Goal: Task Accomplishment & Management: Manage account settings

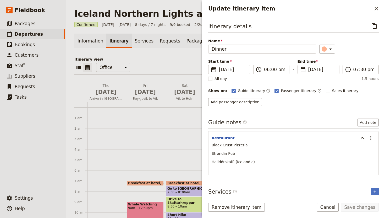
scroll to position [124, 0]
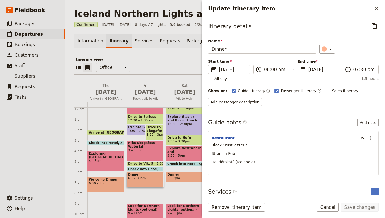
click at [248, 143] on p "Black Crust Pizzeria" at bounding box center [293, 144] width 164 height 5
click at [261, 148] on div "Black Crust Pizzeria Strondin Pub Halldórskaffi (Icelandic)" at bounding box center [293, 157] width 164 height 30
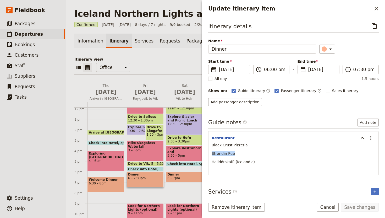
click at [253, 142] on p "Black Crust Pizzeria" at bounding box center [293, 144] width 164 height 5
click at [368, 135] on icon "Actions" at bounding box center [371, 138] width 6 height 6
click at [357, 150] on span "Edit note" at bounding box center [355, 149] width 16 height 5
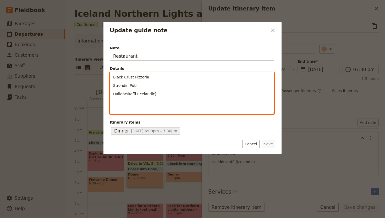
click at [163, 77] on p "Black Crust Pizzeria" at bounding box center [192, 76] width 158 height 5
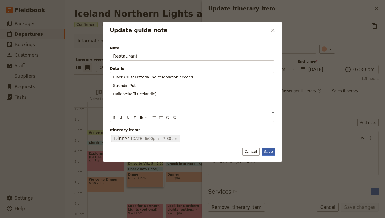
click at [271, 149] on button "Save" at bounding box center [268, 151] width 14 height 8
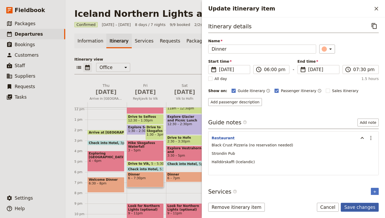
click at [364, 204] on button "Save changes" at bounding box center [360, 206] width 38 height 9
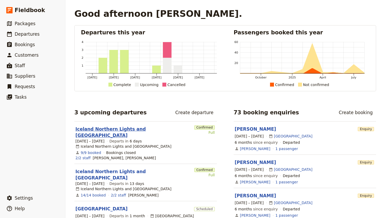
click at [120, 129] on link "Iceland Northern Lights and [GEOGRAPHIC_DATA]" at bounding box center [133, 132] width 117 height 13
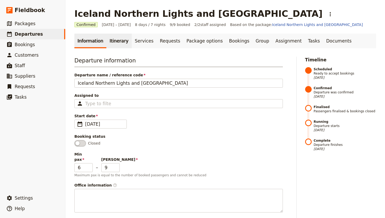
click at [113, 41] on link "Itinerary" at bounding box center [118, 41] width 25 height 15
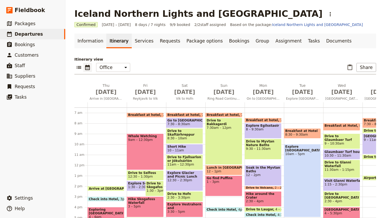
scroll to position [124, 0]
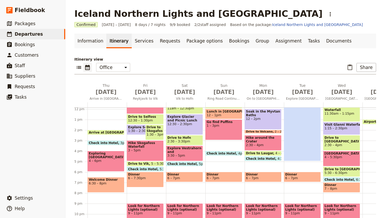
click at [148, 177] on span "6 – 7:30pm" at bounding box center [145, 178] width 34 height 4
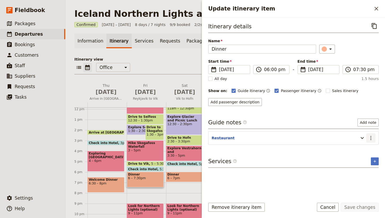
click at [369, 137] on icon "Actions" at bounding box center [371, 138] width 6 height 6
click at [355, 149] on span "Edit note" at bounding box center [355, 149] width 16 height 5
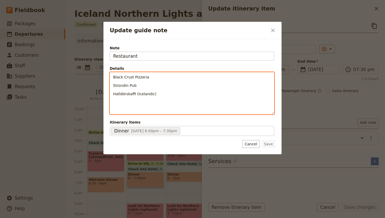
click at [167, 79] on p "Black Crust Pizzeria" at bounding box center [192, 76] width 158 height 5
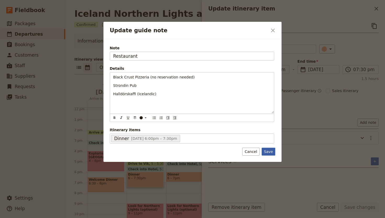
click at [271, 152] on button "Save" at bounding box center [268, 151] width 14 height 8
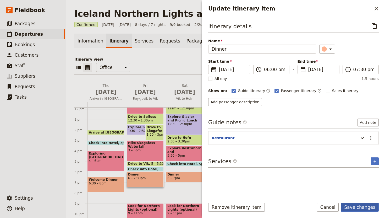
click at [355, 205] on button "Save changes" at bounding box center [360, 206] width 38 height 9
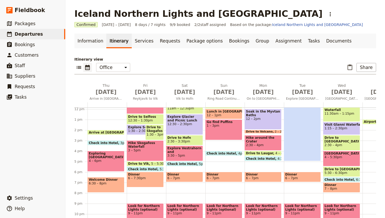
click at [109, 184] on span "6:30 – 8pm" at bounding box center [106, 183] width 34 height 4
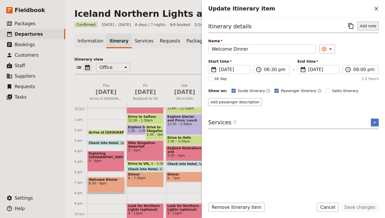
click at [366, 24] on button "Add note" at bounding box center [367, 25] width 21 height 9
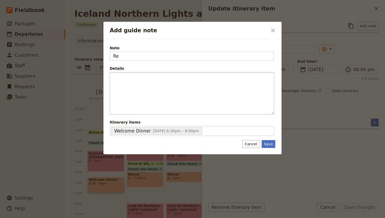
type input "R"
type input "Reservation"
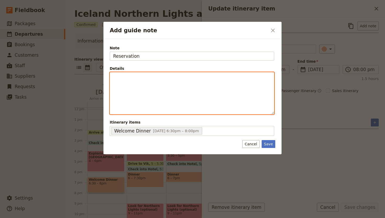
click at [120, 76] on p "Add guide note" at bounding box center [192, 76] width 158 height 5
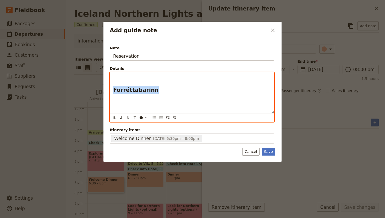
drag, startPoint x: 151, startPoint y: 90, endPoint x: 109, endPoint y: 88, distance: 41.4
click at [109, 88] on div "Note Reservation Details Forréttabarinn ​ ​ ​ ​ ​ ​ ​ ​ ​ Forréttabarinn Itiner…" at bounding box center [191, 94] width 165 height 99
click at [116, 117] on icon "Format bold" at bounding box center [114, 117] width 4 height 4
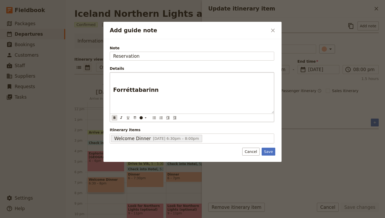
click at [116, 117] on icon "Format bold" at bounding box center [114, 117] width 4 height 4
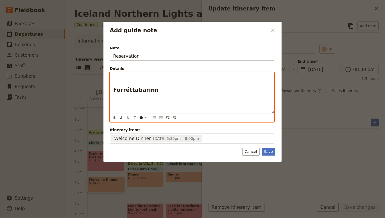
click at [167, 86] on h2 "Forréttabarinn" at bounding box center [192, 90] width 158 height 8
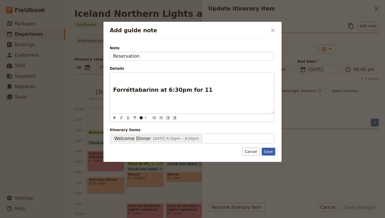
click at [269, 150] on button "Save" at bounding box center [268, 151] width 14 height 8
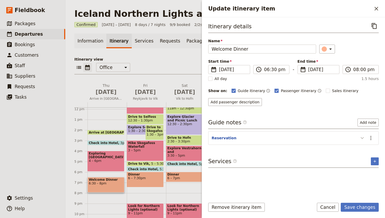
click at [362, 138] on icon "Update itinerary item" at bounding box center [361, 138] width 3 height 2
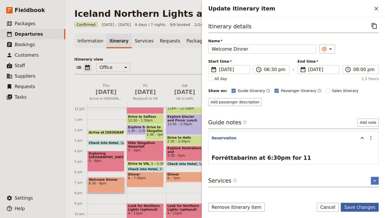
click at [360, 206] on button "Save changes" at bounding box center [360, 206] width 38 height 9
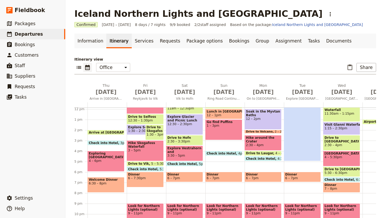
click at [145, 180] on div "Dinner 6 – 7:30pm" at bounding box center [145, 178] width 37 height 15
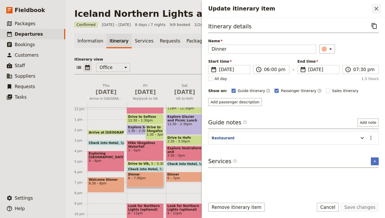
click at [376, 13] on button "​" at bounding box center [376, 8] width 9 height 9
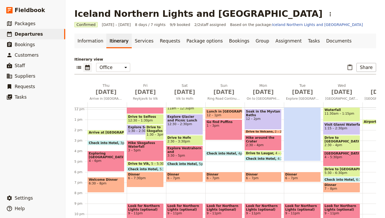
click at [191, 179] on span at bounding box center [184, 180] width 36 height 2
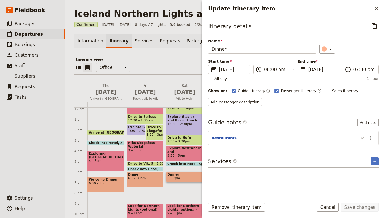
click at [362, 137] on icon "Update itinerary item" at bounding box center [362, 138] width 6 height 6
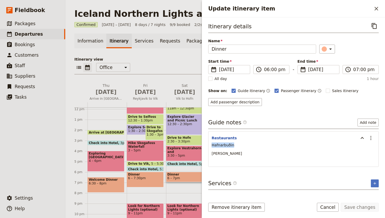
drag, startPoint x: 233, startPoint y: 145, endPoint x: 209, endPoint y: 147, distance: 24.4
click at [209, 147] on div "Hafnarbuðin [PERSON_NAME]" at bounding box center [293, 154] width 170 height 25
copy span "Hafnarbuðin"
click at [235, 150] on div "Hafnarbuðin [PERSON_NAME]" at bounding box center [293, 153] width 164 height 22
drag, startPoint x: 233, startPoint y: 153, endPoint x: 204, endPoint y: 153, distance: 28.8
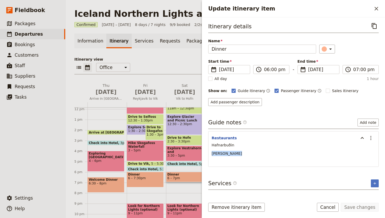
click at [204, 153] on div "Itinerary details ​ Name Dinner ​ Start time ​ [DATE] [DATE] [DATE] 18:00 ​ 06:…" at bounding box center [293, 105] width 183 height 177
copy span "[PERSON_NAME]"
click at [328, 206] on button "Cancel" at bounding box center [328, 206] width 22 height 9
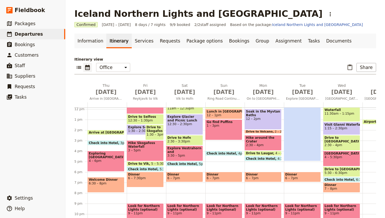
click at [182, 175] on span "Dinner" at bounding box center [184, 174] width 34 height 4
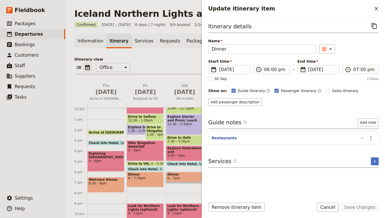
click at [360, 138] on icon "Update itinerary item" at bounding box center [362, 138] width 6 height 6
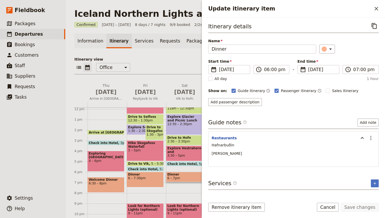
click at [254, 153] on p "[PERSON_NAME]" at bounding box center [293, 153] width 164 height 5
click at [370, 139] on icon "Actions" at bounding box center [371, 138] width 6 height 6
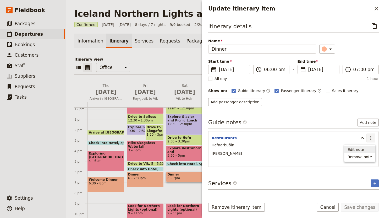
click at [361, 148] on span "Edit note" at bounding box center [355, 149] width 16 height 5
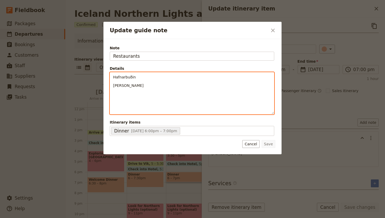
click at [138, 87] on p "[PERSON_NAME]" at bounding box center [192, 85] width 158 height 5
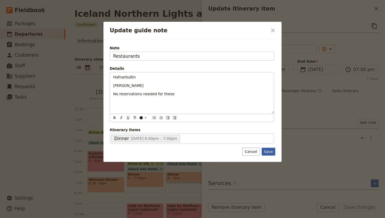
click at [268, 152] on button "Save" at bounding box center [268, 151] width 14 height 8
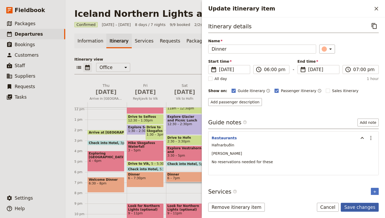
click at [363, 203] on button "Save changes" at bounding box center [360, 206] width 38 height 9
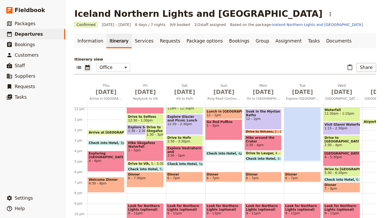
click at [227, 176] on span "6 – 7pm" at bounding box center [224, 178] width 34 height 4
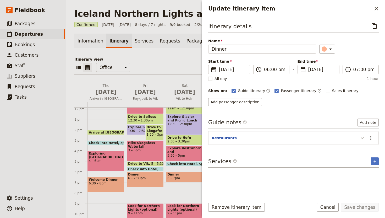
click at [364, 136] on icon "Update itinerary item" at bounding box center [362, 138] width 6 height 6
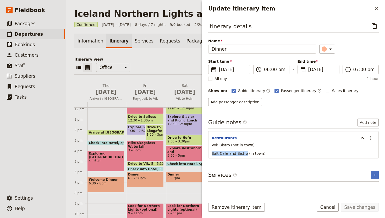
drag, startPoint x: 244, startPoint y: 154, endPoint x: 207, endPoint y: 154, distance: 37.7
click at [207, 154] on div "Itinerary details ​ Name Dinner ​ Start time ​ [DATE] [DATE] [DATE] 18:00 ​ 06:…" at bounding box center [293, 105] width 183 height 177
copy span "Salt Cafe and Bistro"
click at [268, 152] on p "Salt Cafe and Bistro (in town)" at bounding box center [293, 153] width 164 height 5
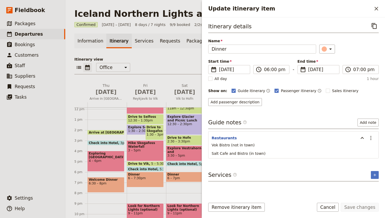
click at [268, 152] on p "Salt Cafe and Bistro (in town)" at bounding box center [293, 153] width 164 height 5
click at [375, 139] on button "​" at bounding box center [370, 137] width 9 height 9
click at [359, 149] on span "Edit note" at bounding box center [355, 149] width 16 height 5
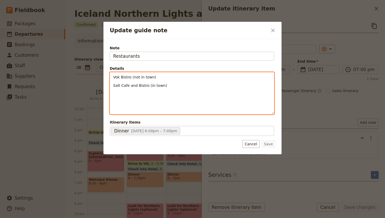
click at [180, 86] on p "Salt Cafe and Bistro (in town)" at bounding box center [192, 85] width 158 height 5
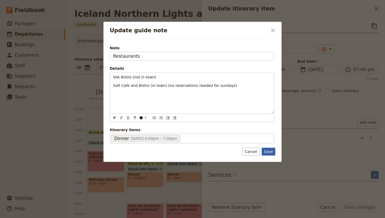
click at [271, 152] on button "Save" at bounding box center [268, 151] width 14 height 8
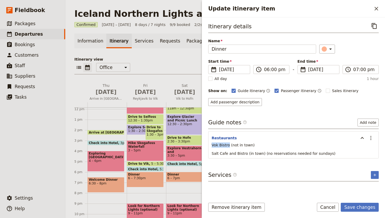
drag, startPoint x: 228, startPoint y: 145, endPoint x: 210, endPoint y: 144, distance: 18.6
click at [210, 144] on div "Vok Bistro (not in town) [GEOGRAPHIC_DATA] and [GEOGRAPHIC_DATA] (in town) (no …" at bounding box center [293, 150] width 170 height 17
copy span "Vok Bistro"
click at [358, 207] on button "Save changes" at bounding box center [360, 206] width 38 height 9
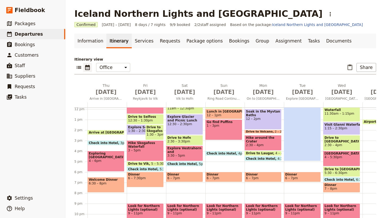
click at [266, 175] on span "Dinner" at bounding box center [263, 174] width 34 height 4
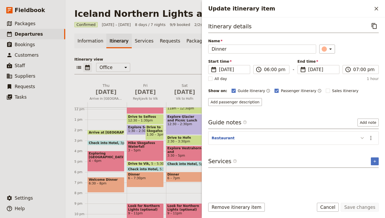
click at [361, 138] on icon "Update itinerary item" at bounding box center [361, 138] width 3 height 2
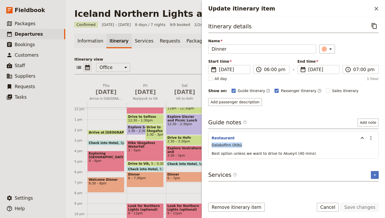
drag, startPoint x: 241, startPoint y: 144, endPoint x: 209, endPoint y: 147, distance: 32.0
click at [209, 147] on div "Dalakofinn Útibú Best option unless we want to drive to Akueyri (40 mins)" at bounding box center [293, 150] width 170 height 17
click at [241, 144] on p "Dalakofinn Útibú" at bounding box center [293, 144] width 164 height 5
drag, startPoint x: 240, startPoint y: 144, endPoint x: 207, endPoint y: 145, distance: 33.5
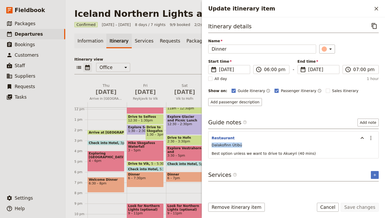
click at [207, 145] on div "Itinerary details ​ Name Dinner ​ Start time ​ [DATE] [DATE] [DATE] 18:00 ​ 06:…" at bounding box center [293, 105] width 183 height 177
copy span "Dalakofinn Útibú"
click at [278, 160] on div "Itinerary details ​ Name Dinner ​ Start time ​ [DATE] [DATE] [DATE] 18:00 ​ 06:…" at bounding box center [293, 107] width 170 height 172
click at [240, 142] on p "Dalakofinn Útibú" at bounding box center [293, 144] width 164 height 5
click at [308, 152] on p "Best option unless we want to drive to Akueyri (40 mins)" at bounding box center [293, 153] width 164 height 5
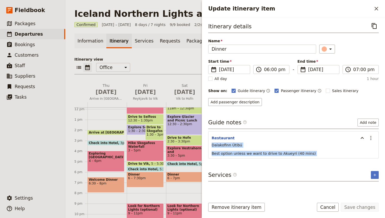
drag, startPoint x: 308, startPoint y: 152, endPoint x: 214, endPoint y: 142, distance: 94.0
click at [214, 142] on div "Dalakofinn Útibú Best option unless we want to drive to Akueyri (40 mins)" at bounding box center [293, 149] width 164 height 14
click at [270, 158] on div "Dalakofinn Útibú Best option unless we want to drive to Akueyri (40 mins)" at bounding box center [293, 150] width 170 height 17
drag, startPoint x: 309, startPoint y: 152, endPoint x: 204, endPoint y: 141, distance: 105.9
click at [204, 141] on div "Itinerary details ​ Name Dinner ​ Start time ​ [DATE] [DATE] [DATE] 18:00 ​ 06:…" at bounding box center [293, 105] width 183 height 177
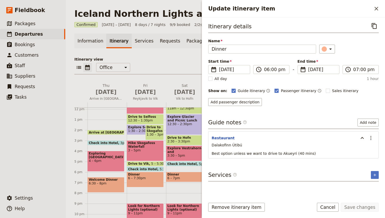
click at [348, 130] on div "Guide notes ​ Add note Restaurant ​ [GEOGRAPHIC_DATA] Útibú Best option unless …" at bounding box center [293, 138] width 170 height 40
click at [374, 137] on button "​" at bounding box center [370, 137] width 9 height 9
click at [357, 147] on span "Edit note" at bounding box center [355, 149] width 16 height 5
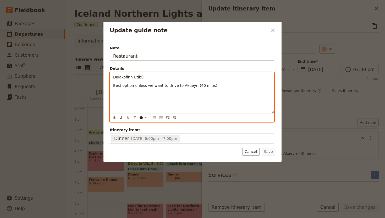
drag, startPoint x: 210, startPoint y: 84, endPoint x: 104, endPoint y: 77, distance: 106.8
click at [104, 77] on div "Note Restaurant Details [GEOGRAPHIC_DATA] Útibú Best option unless we want to d…" at bounding box center [192, 100] width 178 height 123
paste div "Update guide note"
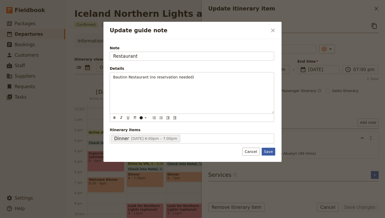
click at [268, 150] on button "Save" at bounding box center [268, 151] width 14 height 8
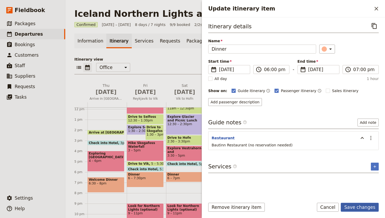
click at [361, 208] on button "Save changes" at bounding box center [360, 206] width 38 height 9
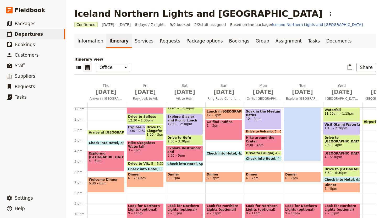
click at [297, 177] on span "6 – 7pm" at bounding box center [291, 178] width 13 height 4
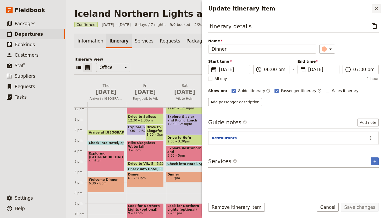
click at [376, 10] on icon "Close drawer" at bounding box center [376, 8] width 6 height 6
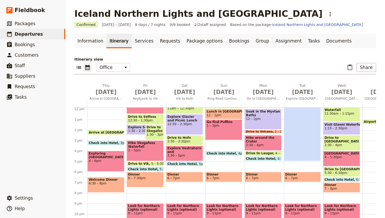
click at [261, 180] on span at bounding box center [263, 180] width 36 height 2
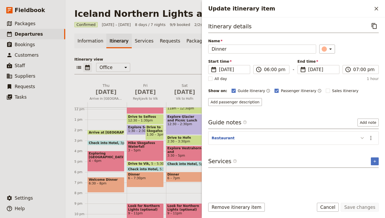
click at [361, 136] on icon "Update itinerary item" at bounding box center [362, 138] width 6 height 6
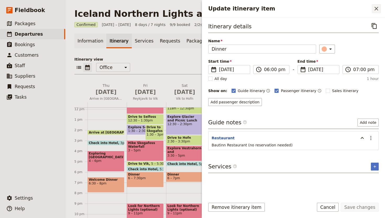
click at [375, 8] on icon "Close drawer" at bounding box center [376, 8] width 6 height 6
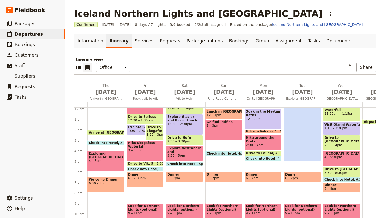
click at [268, 180] on span at bounding box center [263, 180] width 36 height 2
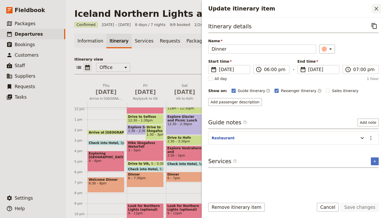
click at [375, 8] on icon "Close drawer" at bounding box center [376, 8] width 6 height 6
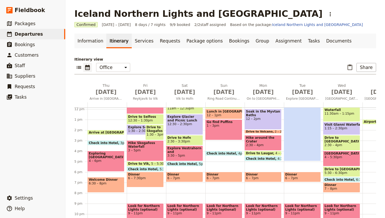
click at [299, 177] on span "6 – 7pm" at bounding box center [302, 178] width 34 height 4
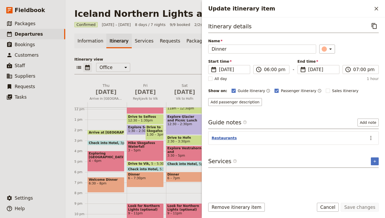
click at [227, 136] on button "Restaurants" at bounding box center [223, 137] width 25 height 5
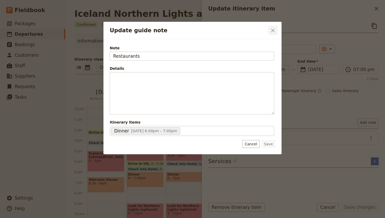
click at [273, 30] on icon "Close dialog" at bounding box center [273, 30] width 6 height 6
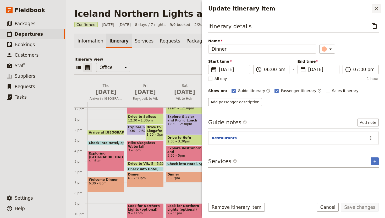
click at [377, 6] on icon "Close drawer" at bounding box center [376, 8] width 6 height 6
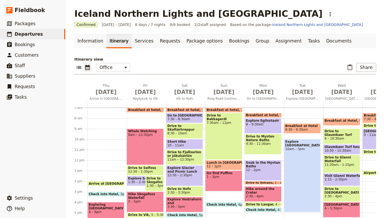
scroll to position [93, 0]
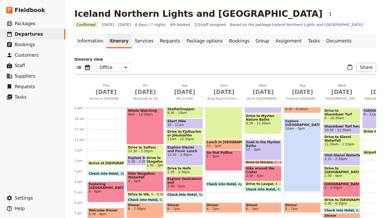
click at [303, 148] on div "Explore [GEOGRAPHIC_DATA] 10am – 5pm" at bounding box center [302, 154] width 37 height 73
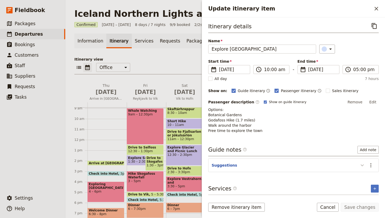
click at [364, 165] on icon "Update itinerary item" at bounding box center [362, 165] width 6 height 6
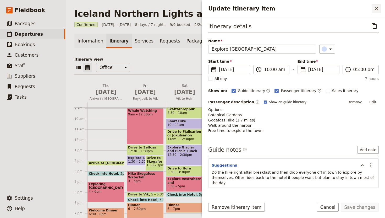
click at [376, 9] on icon "Close drawer" at bounding box center [376, 9] width 4 height 4
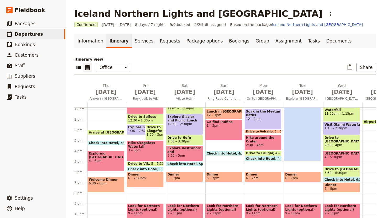
scroll to position [121, 0]
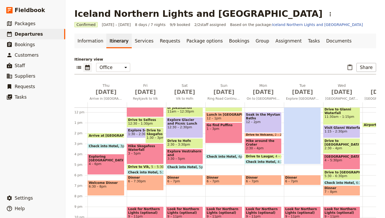
click at [303, 178] on span "Dinner" at bounding box center [302, 177] width 34 height 4
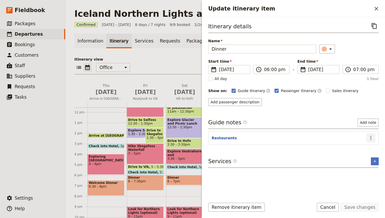
click at [368, 137] on icon "Actions" at bounding box center [371, 138] width 6 height 6
click at [360, 147] on span "Edit note" at bounding box center [355, 149] width 16 height 5
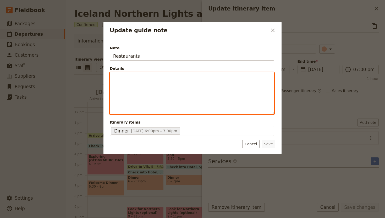
click at [156, 83] on div "Update guide note" at bounding box center [192, 93] width 164 height 42
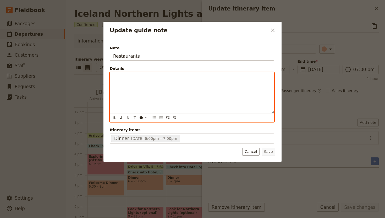
paste div "Update guide note"
click at [156, 79] on span "Bláa Kannan Cafe (no rewervation needed)" at bounding box center [152, 77] width 79 height 4
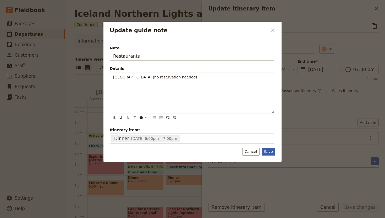
click at [270, 153] on button "Save" at bounding box center [268, 151] width 14 height 8
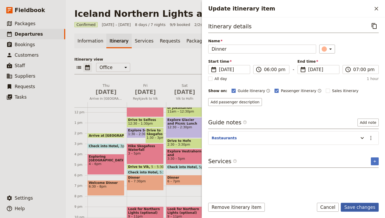
click at [351, 204] on button "Save changes" at bounding box center [360, 206] width 38 height 9
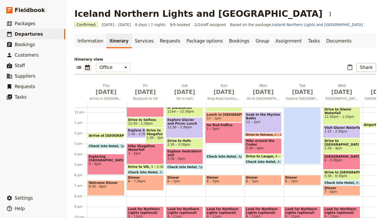
click at [344, 189] on span "Dinner" at bounding box center [341, 188] width 34 height 4
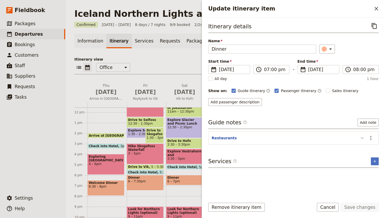
click at [361, 137] on icon "Update itinerary item" at bounding box center [362, 138] width 6 height 6
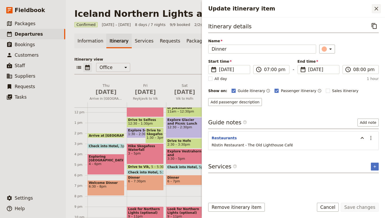
click at [374, 7] on icon "Close drawer" at bounding box center [376, 9] width 4 height 4
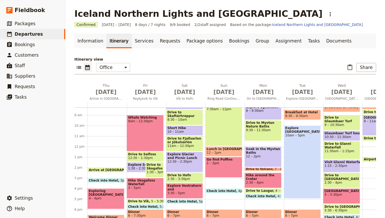
scroll to position [92, 0]
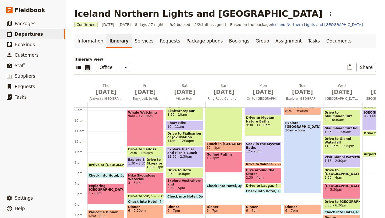
click at [133, 163] on span "1:30 – 2:30pm" at bounding box center [139, 163] width 23 height 4
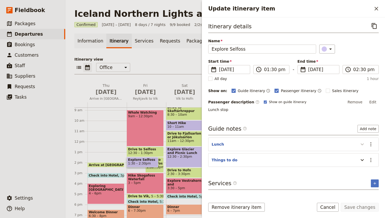
click at [362, 142] on icon "Update itinerary item" at bounding box center [362, 144] width 6 height 6
click at [376, 9] on icon "Close drawer" at bounding box center [376, 9] width 4 height 4
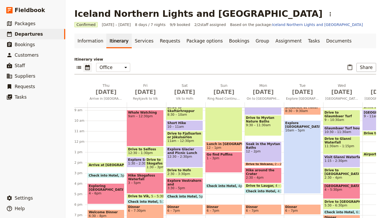
click at [191, 155] on span "12:30 – 2:30pm" at bounding box center [184, 156] width 34 height 4
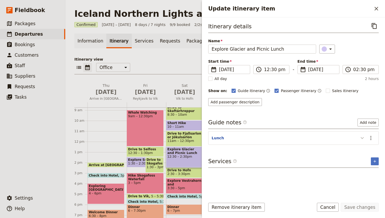
click at [362, 136] on icon "Update itinerary item" at bounding box center [362, 138] width 6 height 6
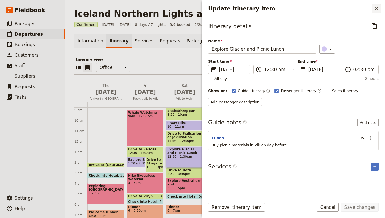
click at [376, 10] on icon "Close drawer" at bounding box center [376, 8] width 6 height 6
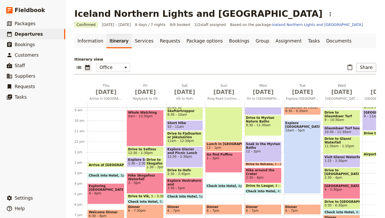
scroll to position [82, 0]
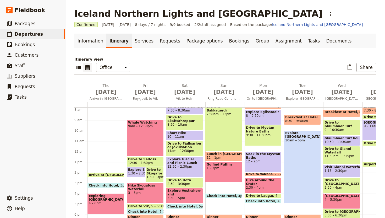
click at [228, 155] on span "Lunch in [GEOGRAPHIC_DATA]" at bounding box center [224, 154] width 34 height 4
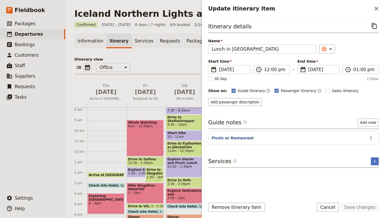
click at [374, 4] on div "Update itinerary item ​" at bounding box center [293, 8] width 183 height 17
click at [375, 10] on icon "Close drawer" at bounding box center [376, 8] width 6 height 6
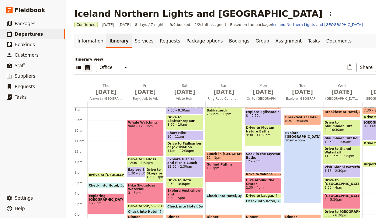
click at [265, 174] on span at bounding box center [263, 174] width 36 height 2
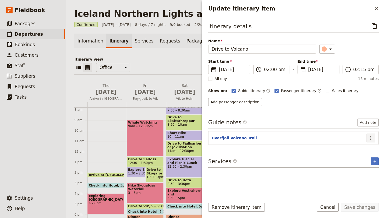
click at [370, 137] on icon "Actions" at bounding box center [371, 138] width 6 height 6
click at [320, 153] on div "Itinerary details ​ Name Drive to Volcano ​ Start time ​ [DATE] [DATE] [DATE] 1…" at bounding box center [293, 107] width 170 height 172
click at [377, 9] on icon "Close drawer" at bounding box center [376, 9] width 4 height 4
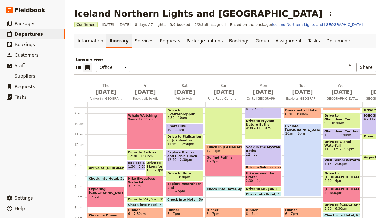
scroll to position [91, 0]
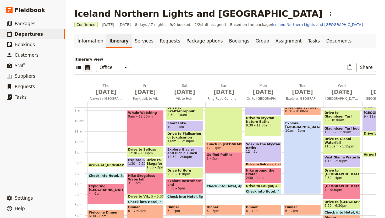
click at [265, 150] on span "12 – 2pm" at bounding box center [263, 151] width 34 height 4
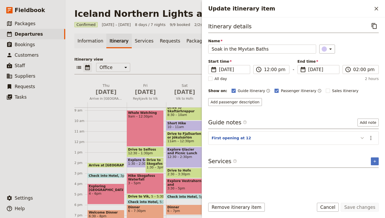
click at [363, 138] on icon "Update itinerary item" at bounding box center [361, 138] width 3 height 2
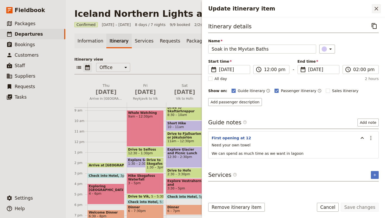
click at [374, 10] on icon "Close drawer" at bounding box center [376, 8] width 6 height 6
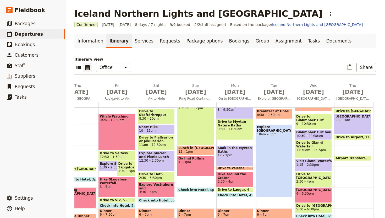
scroll to position [89, 0]
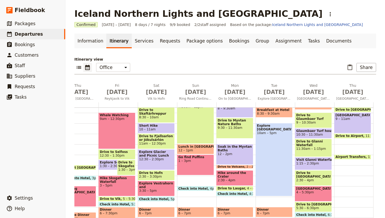
click at [320, 163] on span "1:15 – 2:30pm" at bounding box center [313, 163] width 34 height 4
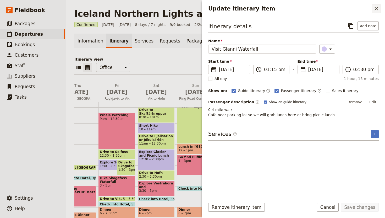
click at [375, 8] on icon "Close drawer" at bounding box center [376, 8] width 6 height 6
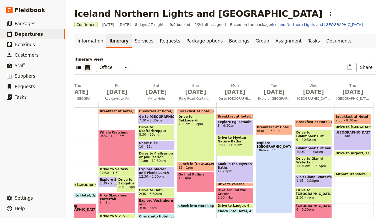
scroll to position [83, 0]
